Goal: Understand process/instructions: Learn how to perform a task or action

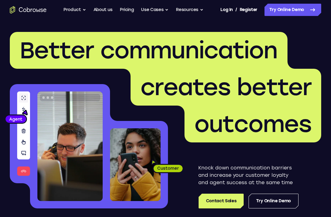
click at [303, 11] on link "Try Online Demo" at bounding box center [293, 10] width 57 height 12
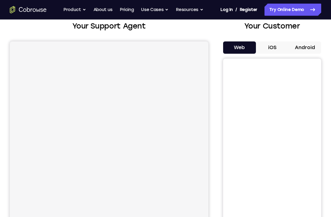
scroll to position [38, 0]
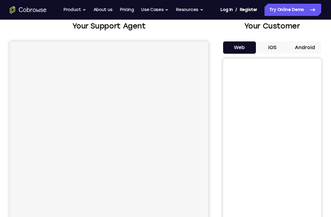
click at [312, 52] on button "Android" at bounding box center [304, 47] width 33 height 12
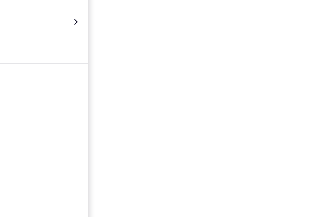
scroll to position [0, 0]
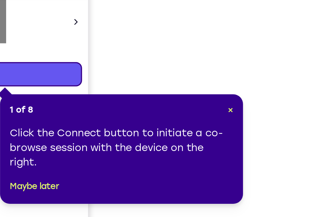
click at [164, 145] on div "1 of 8 × Click the Connect button to initiate a co-browse session with the devi…" at bounding box center [225, 172] width 123 height 55
click at [279, 150] on span "×" at bounding box center [280, 152] width 3 height 5
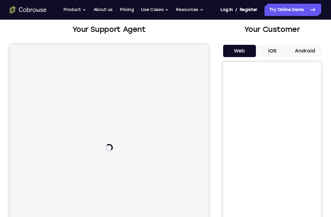
click at [308, 56] on button "Android" at bounding box center [304, 51] width 33 height 12
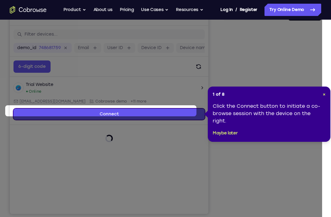
scroll to position [81, 0]
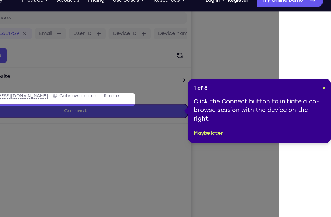
click at [282, 77] on div "1 of 8 × Click the Connect button to initiate a co-browse session with the devi…" at bounding box center [267, 104] width 123 height 55
click at [244, 93] on div "Click the Connect button to initiate a co-browse session with the device on the…" at bounding box center [267, 104] width 113 height 22
click at [281, 77] on div "1 of 8 × Click the Connect button to initiate a co-browse session with the devi…" at bounding box center [267, 104] width 123 height 55
click at [321, 82] on span "×" at bounding box center [322, 84] width 3 height 5
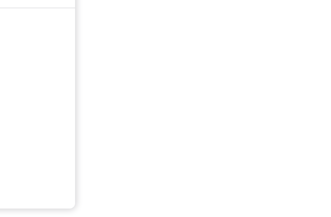
scroll to position [82, 0]
